Goal: Transaction & Acquisition: Purchase product/service

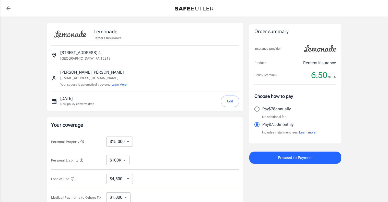
select select "15000"
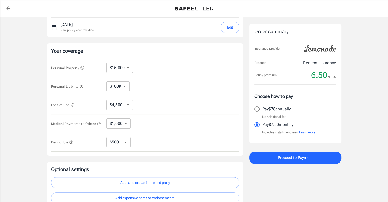
scroll to position [75, 0]
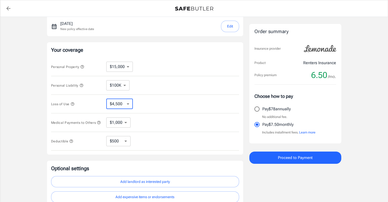
click at [106, 99] on select "$4,500 $7,500 $13,500 $22,500 $34,500 $55,500 $85,500 $130K $200K" at bounding box center [119, 104] width 27 height 10
click at [128, 104] on select "$4,500 $7,500 $13,500 $22,500 $34,500 $55,500 $85,500 $130K $200K" at bounding box center [119, 104] width 27 height 10
click at [106, 136] on select "$250 $500 $1,000 $2,500" at bounding box center [118, 141] width 24 height 10
select select "250"
click at [106, 136] on select "$250 $500 $1,000 $2,500" at bounding box center [118, 141] width 24 height 10
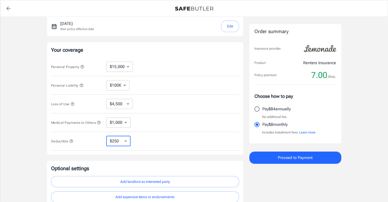
select select "500"
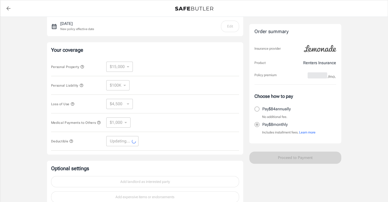
select select "500"
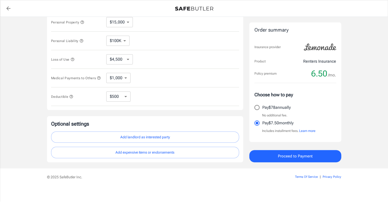
scroll to position [123, 0]
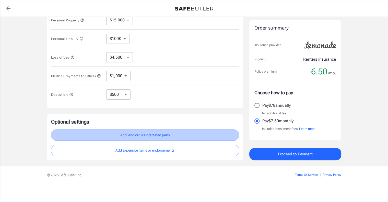
click at [133, 139] on button "Add landlord as interested party" at bounding box center [145, 135] width 188 height 11
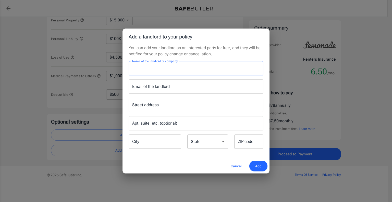
click at [158, 72] on input "Name of the landlord or company" at bounding box center [196, 68] width 135 height 14
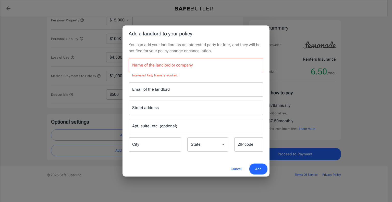
click at [176, 49] on p "You can add your landlord as an interested party for free, and they will be not…" at bounding box center [196, 48] width 135 height 12
click at [207, 119] on div "Street address Street address Apt, suite, etc. (optional) Apt, suite, etc. (opt…" at bounding box center [196, 125] width 141 height 56
click at [187, 138] on select "[US_STATE] [US_STATE] [US_STATE] [US_STATE] [US_STATE] [US_STATE] [US_STATE] [U…" at bounding box center [207, 145] width 41 height 14
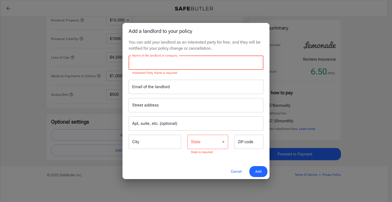
click at [166, 70] on input "Name of the landlord or company" at bounding box center [196, 63] width 135 height 14
click at [181, 83] on input "Email of the landlord" at bounding box center [196, 87] width 135 height 14
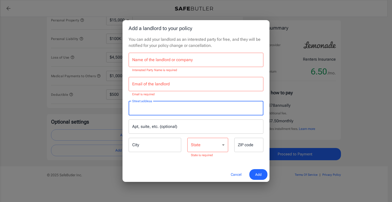
click at [179, 104] on input "Street address" at bounding box center [196, 109] width 130 height 10
click at [180, 130] on input "Apt, suite, etc. (optional)" at bounding box center [196, 127] width 135 height 14
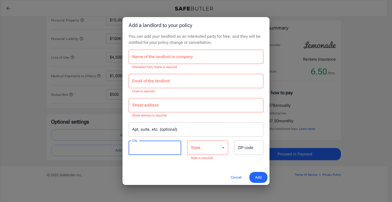
click at [168, 144] on input "City" at bounding box center [155, 148] width 53 height 14
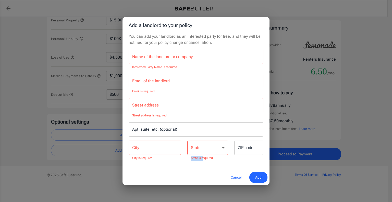
drag, startPoint x: 203, startPoint y: 156, endPoint x: 237, endPoint y: 153, distance: 34.6
click at [237, 153] on div "Street address Street address Street address is required Apt, suite, etc. (opti…" at bounding box center [196, 127] width 141 height 67
click at [237, 153] on input "ZIP code" at bounding box center [248, 148] width 29 height 14
drag, startPoint x: 237, startPoint y: 153, endPoint x: 204, endPoint y: 180, distance: 42.6
click at [204, 170] on div "You can add your landlord as an interested party for free, and they will be not…" at bounding box center [195, 101] width 147 height 137
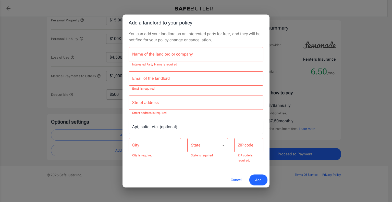
click at [204, 180] on div "Cancel Add" at bounding box center [195, 180] width 147 height 15
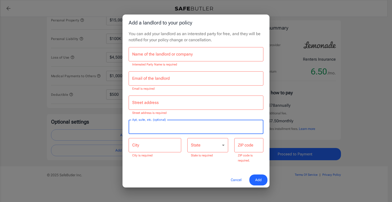
click at [186, 131] on input "Apt, suite, etc. (optional)" at bounding box center [196, 127] width 135 height 14
click at [183, 157] on div "[GEOGRAPHIC_DATA] is required" at bounding box center [155, 150] width 59 height 25
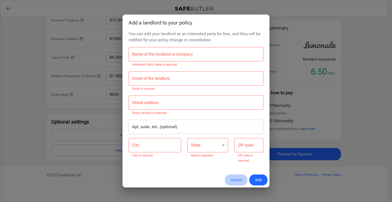
click at [233, 175] on button "Cancel" at bounding box center [236, 180] width 22 height 11
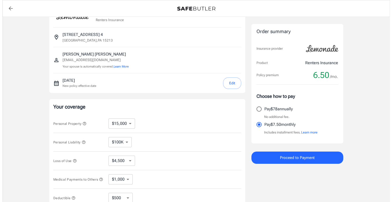
scroll to position [0, 0]
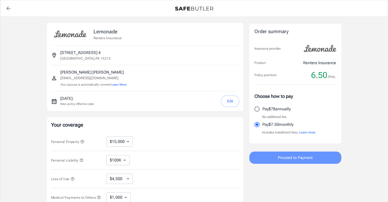
click at [283, 163] on button "Proceed to Payment" at bounding box center [295, 158] width 92 height 12
